Goal: Navigation & Orientation: Find specific page/section

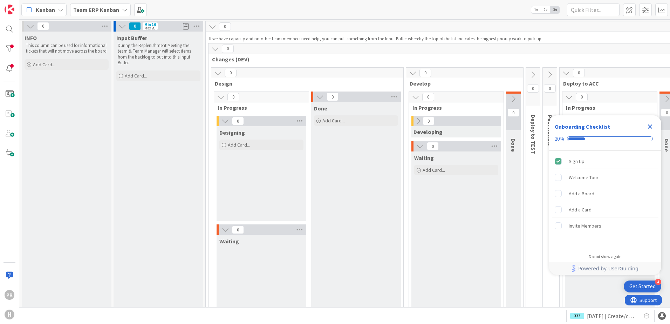
click at [117, 11] on b "Team ERP Kanban" at bounding box center [96, 9] width 46 height 7
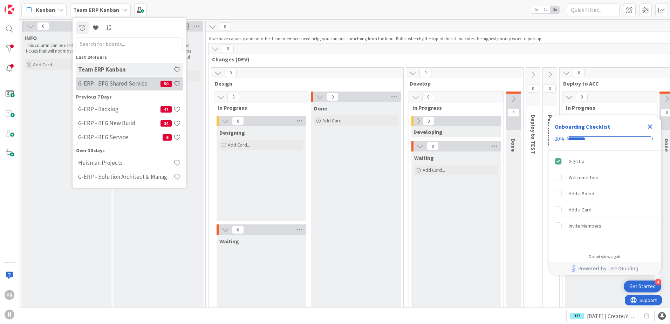
click at [118, 84] on h4 "G-ERP - BFG Shared Service" at bounding box center [119, 83] width 82 height 7
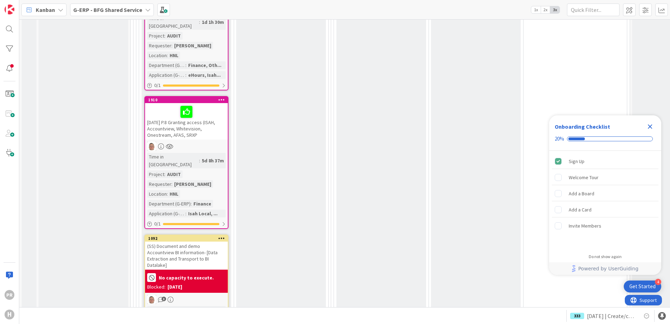
scroll to position [1472, 0]
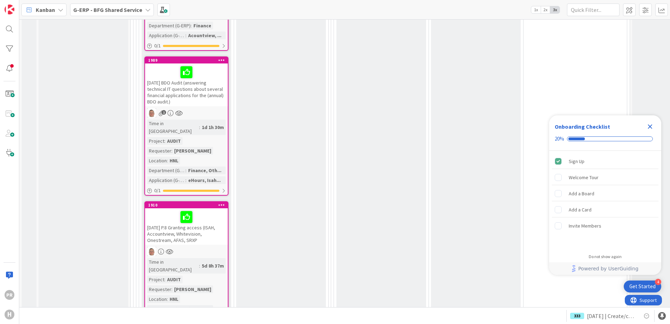
click at [202, 208] on div "[DATE] P.8 Granting access (ISAH, Accountview, Whitevision, Onestream, AFAS, SR…" at bounding box center [186, 226] width 83 height 36
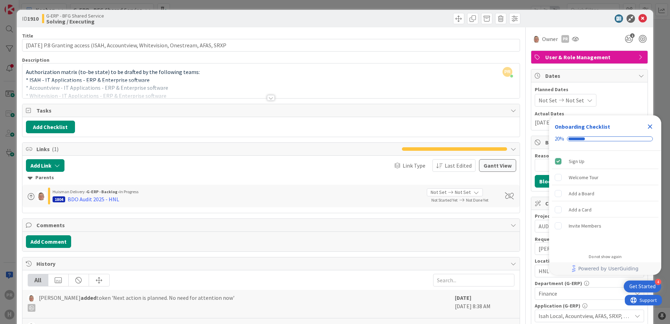
click at [268, 99] on div at bounding box center [271, 98] width 8 height 6
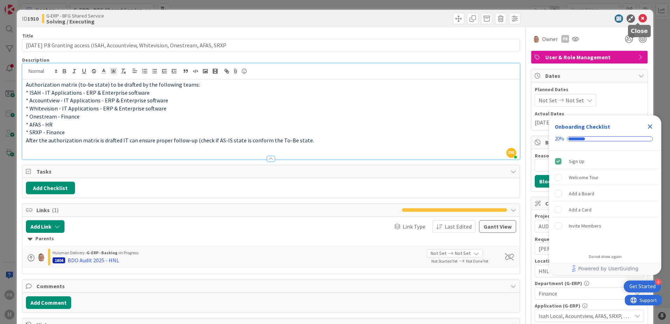
click at [638, 17] on icon at bounding box center [642, 18] width 8 height 8
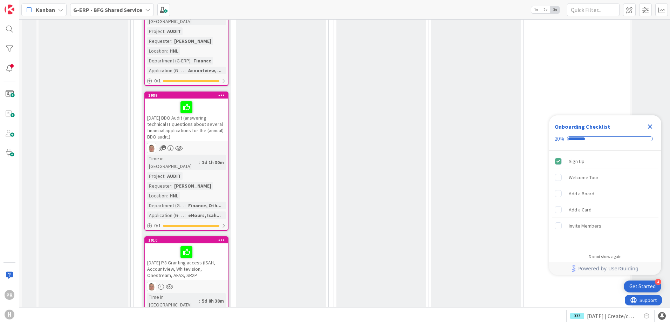
click at [198, 98] on div "[DATE] BDO Audit (answering technical IT questions about several financial appl…" at bounding box center [186, 119] width 83 height 43
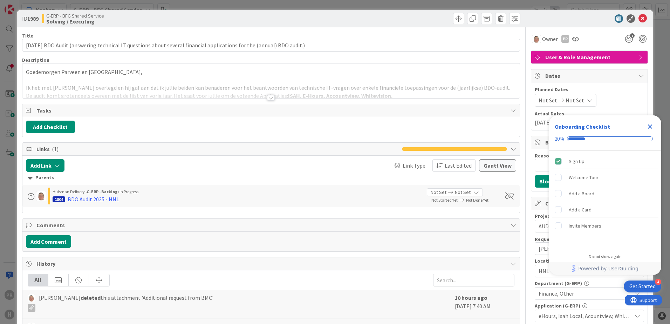
click at [267, 98] on div at bounding box center [271, 98] width 8 height 6
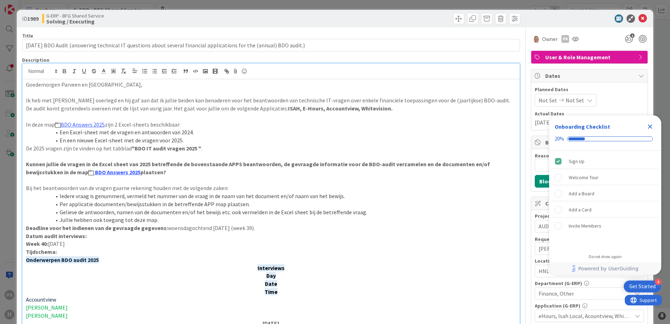
click at [650, 125] on icon "Close Checklist" at bounding box center [650, 126] width 8 height 8
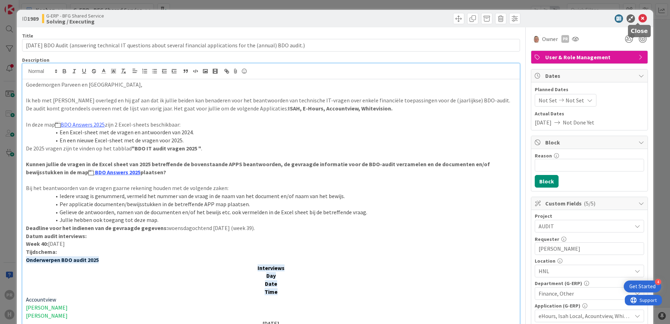
drag, startPoint x: 639, startPoint y: 16, endPoint x: 611, endPoint y: 16, distance: 28.4
click at [639, 16] on icon at bounding box center [642, 18] width 8 height 8
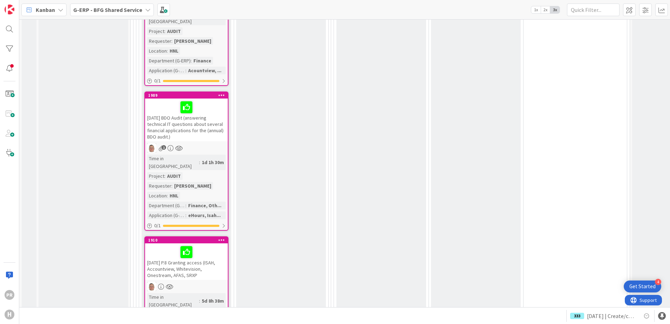
click at [128, 10] on b "G-ERP - BFG Shared Service" at bounding box center [107, 9] width 69 height 7
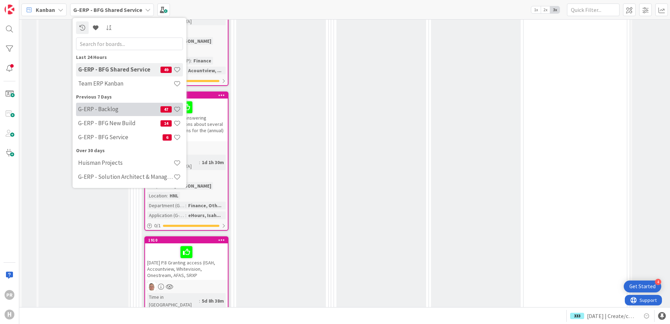
click at [121, 110] on h4 "G-ERP - Backlog" at bounding box center [119, 108] width 82 height 7
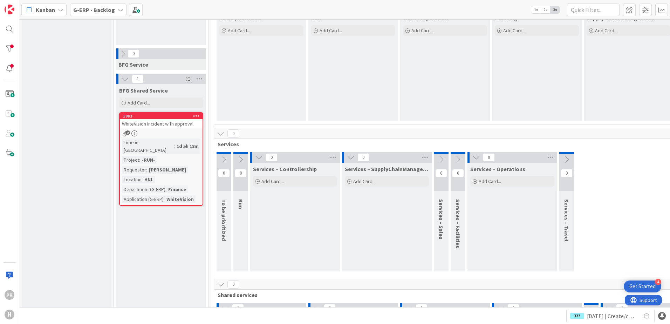
scroll to position [175, 0]
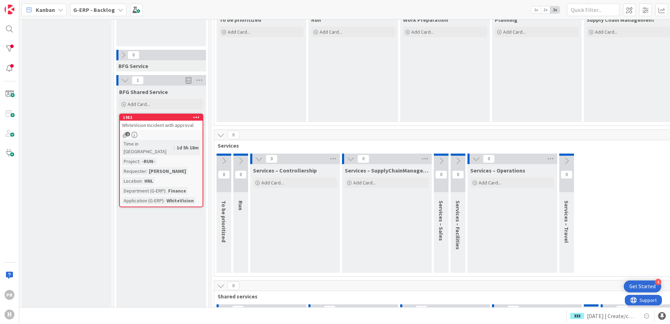
click at [175, 125] on div "WhiteVision Incident with approval" at bounding box center [161, 125] width 83 height 9
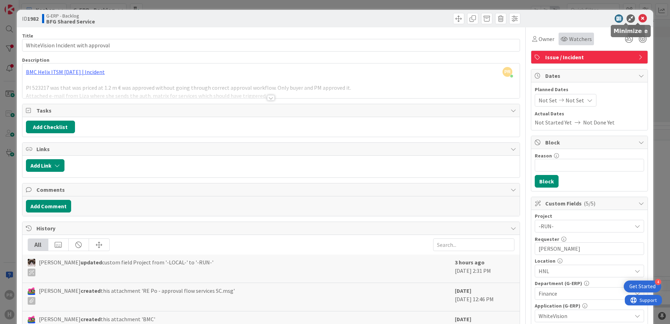
click at [581, 34] on div "Watchers" at bounding box center [575, 39] width 35 height 13
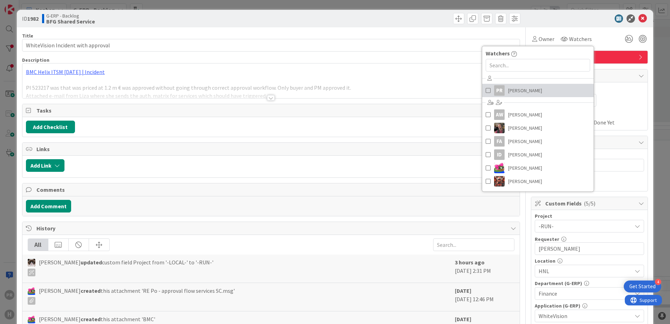
click at [521, 88] on span "[PERSON_NAME]" at bounding box center [525, 90] width 34 height 11
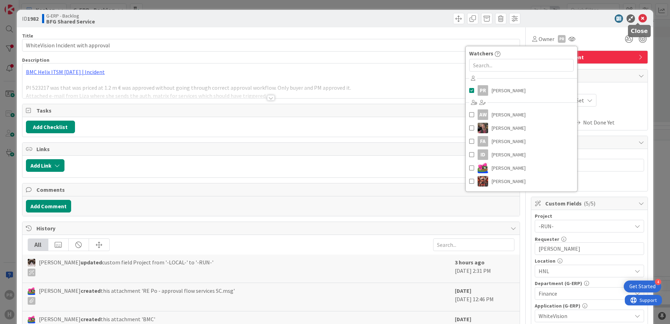
click at [638, 17] on icon at bounding box center [642, 18] width 8 height 8
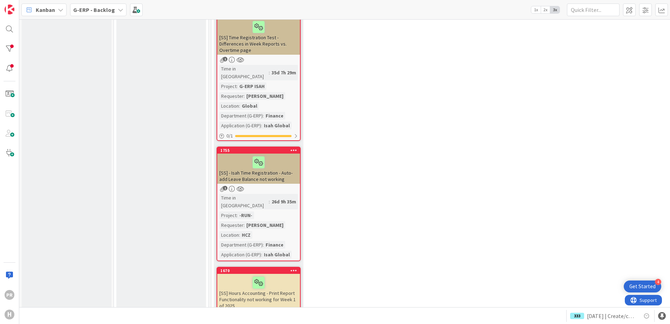
scroll to position [951, 0]
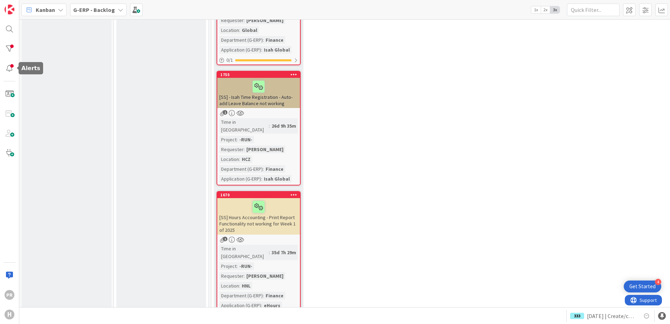
click at [1, 50] on div "PR H" at bounding box center [9, 162] width 19 height 324
click at [9, 50] on div at bounding box center [9, 49] width 14 height 14
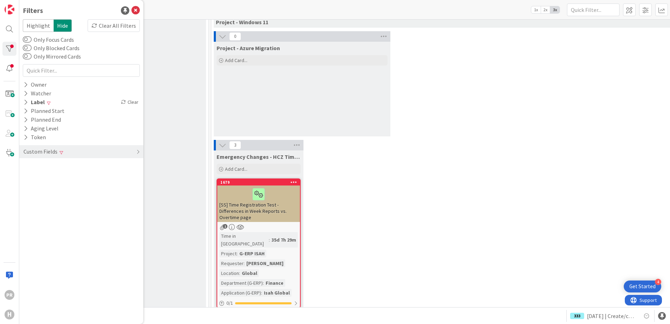
scroll to position [706, 0]
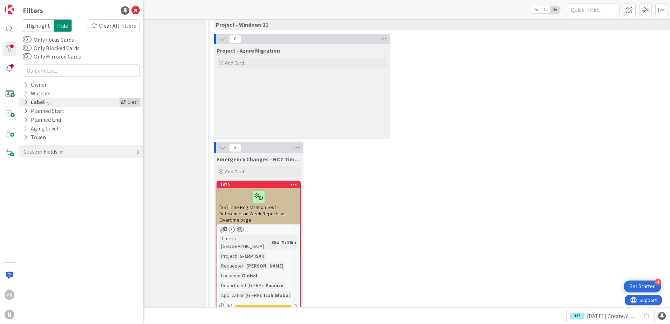
click at [130, 102] on div "Clear" at bounding box center [129, 102] width 20 height 9
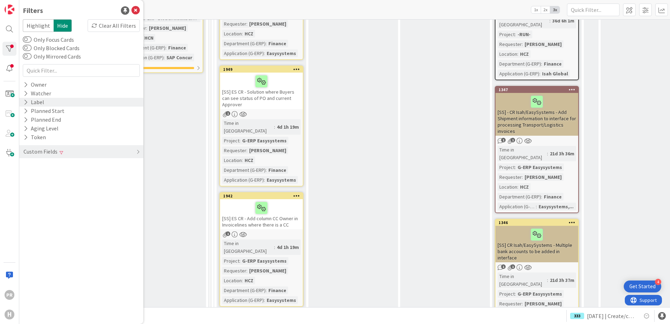
click at [140, 11] on div "Filters Highlight Hide Clear All Filters Only Focus Cards Only Blocked Cards On…" at bounding box center [81, 162] width 124 height 324
click at [139, 11] on icon at bounding box center [135, 10] width 8 height 8
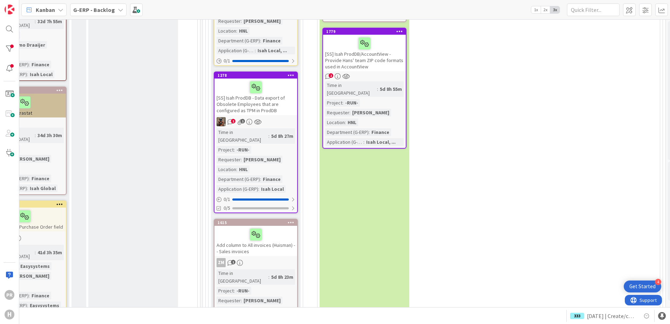
scroll to position [1042, 512]
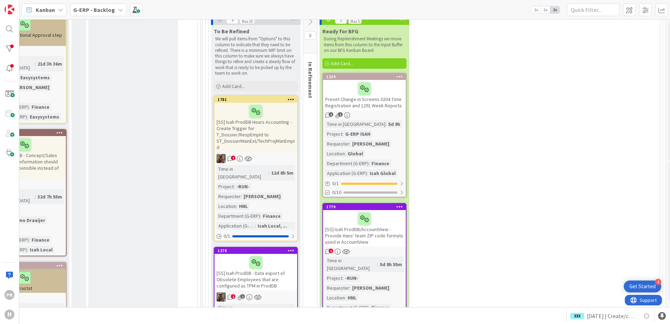
click at [244, 111] on div "[SS] Isah ProdDB Hours Accounting - Create Trigger for T_Dossier/RespEmpId to S…" at bounding box center [255, 127] width 83 height 49
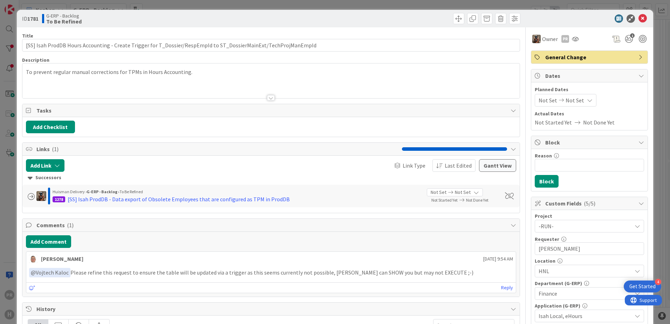
click at [267, 99] on div at bounding box center [271, 98] width 8 height 6
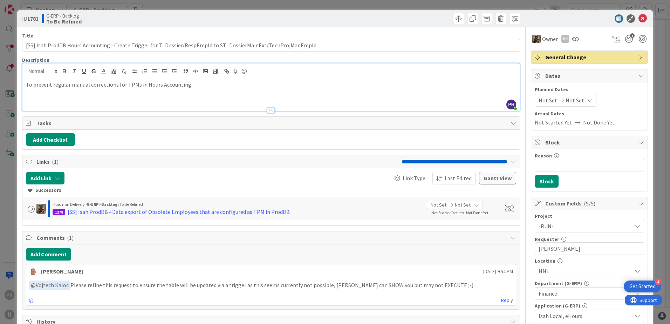
click at [269, 109] on div at bounding box center [271, 111] width 8 height 6
